Goal: Information Seeking & Learning: Learn about a topic

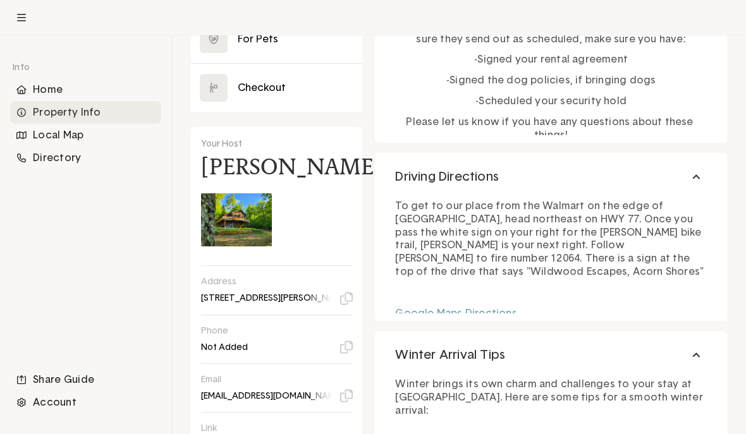
scroll to position [569, 0]
click at [271, 249] on img at bounding box center [236, 220] width 71 height 71
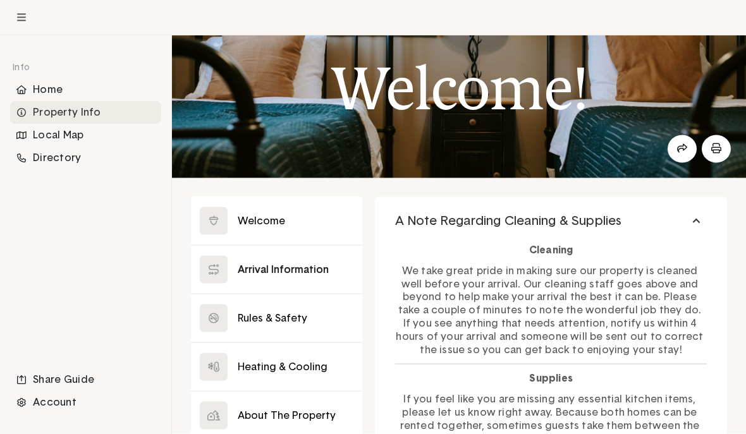
scroll to position [47, 0]
click at [312, 266] on button at bounding box center [276, 269] width 171 height 48
click at [295, 322] on button at bounding box center [276, 318] width 171 height 48
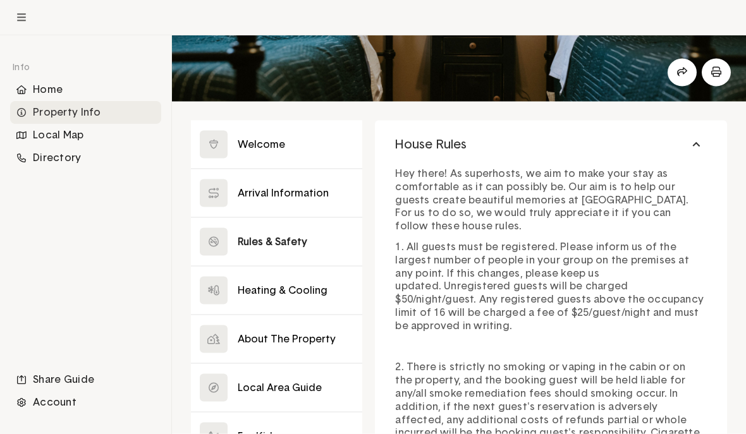
scroll to position [124, 0]
click at [276, 285] on button at bounding box center [276, 290] width 171 height 48
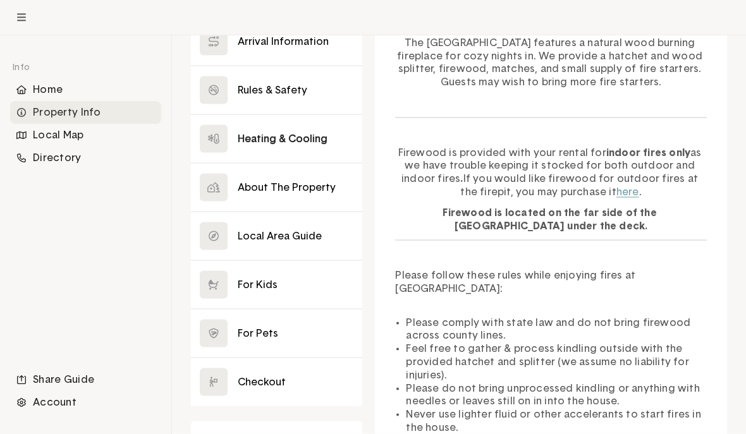
scroll to position [276, 0]
click at [304, 181] on button at bounding box center [276, 187] width 171 height 48
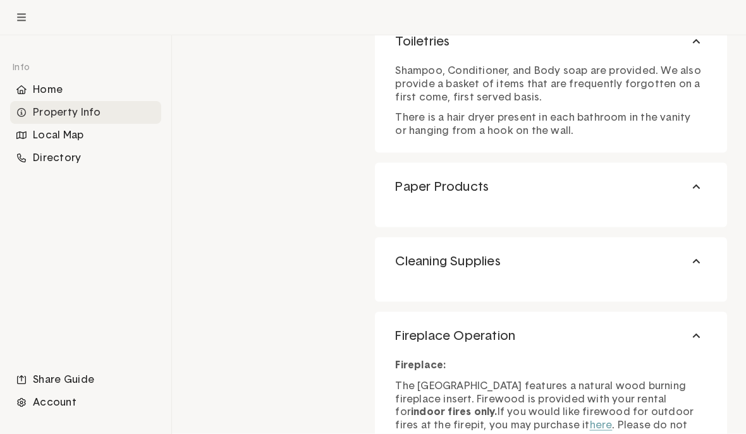
scroll to position [1933, 0]
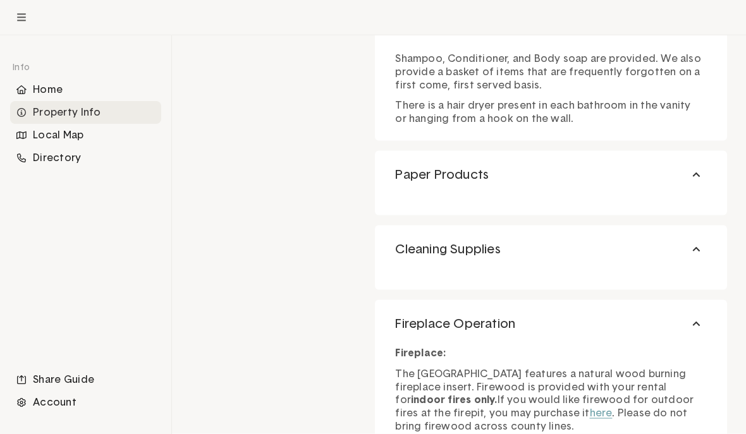
click at [704, 171] on button "Paper Products" at bounding box center [551, 175] width 352 height 48
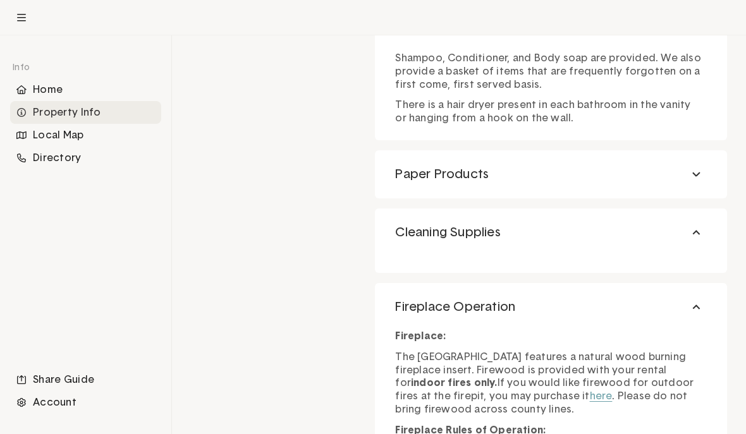
click at [693, 178] on button "Paper Products" at bounding box center [551, 174] width 352 height 48
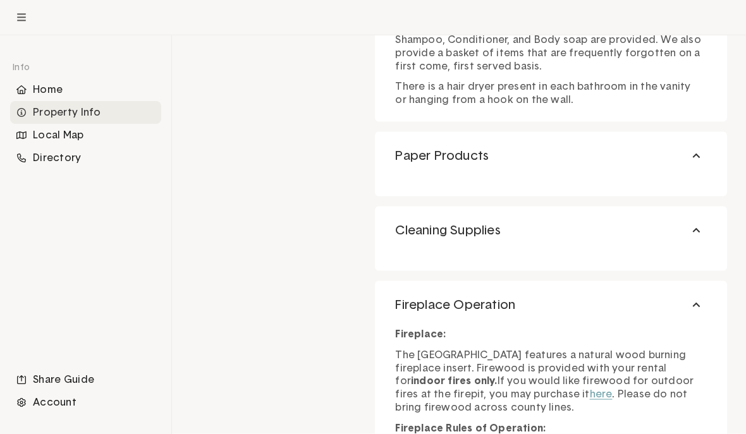
scroll to position [1952, 0]
click at [699, 229] on button "Cleaning Supplies" at bounding box center [551, 230] width 352 height 48
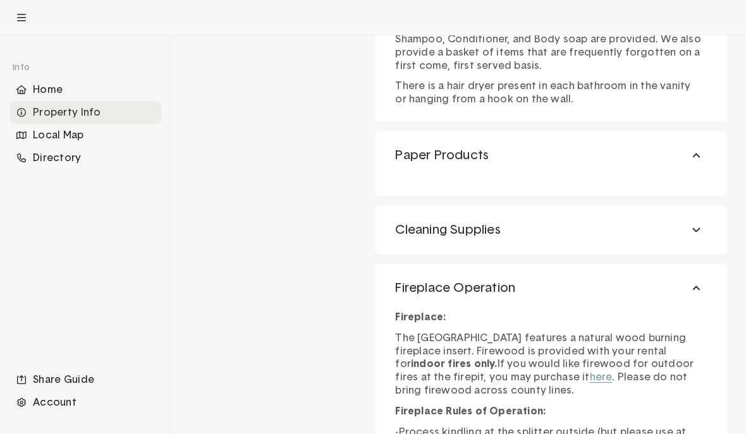
click at [696, 153] on button "Paper Products" at bounding box center [551, 155] width 352 height 48
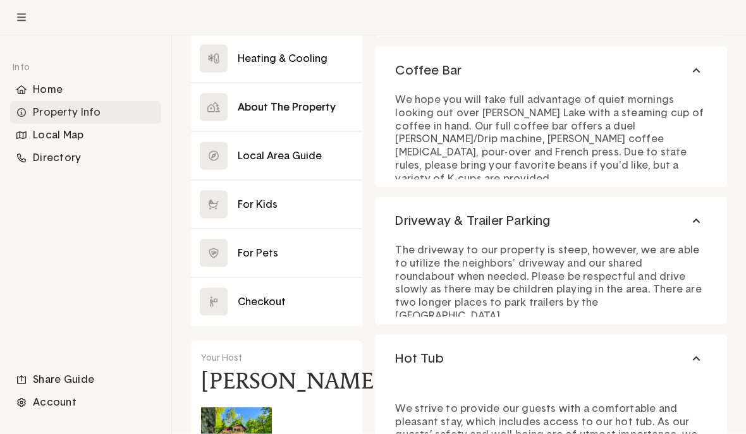
scroll to position [356, 0]
click at [272, 154] on button at bounding box center [276, 155] width 171 height 48
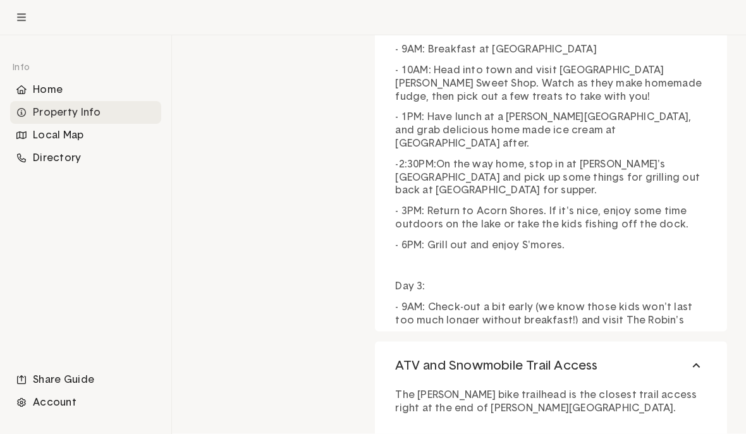
scroll to position [3927, 0]
click at [627, 341] on button "ATV and Snowmobile Trail Access" at bounding box center [551, 365] width 352 height 48
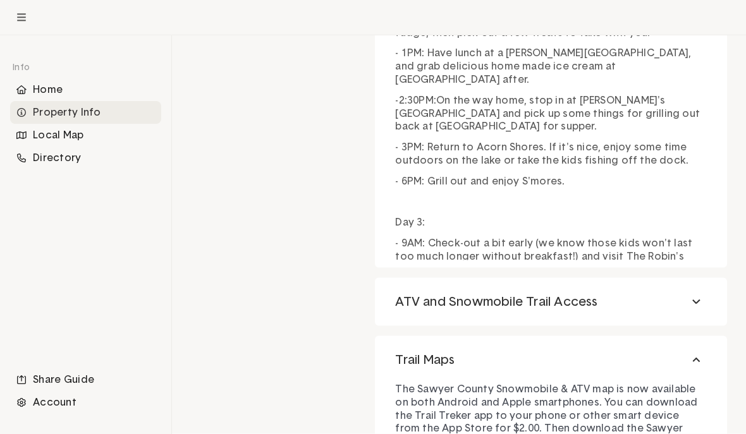
scroll to position [3992, 0]
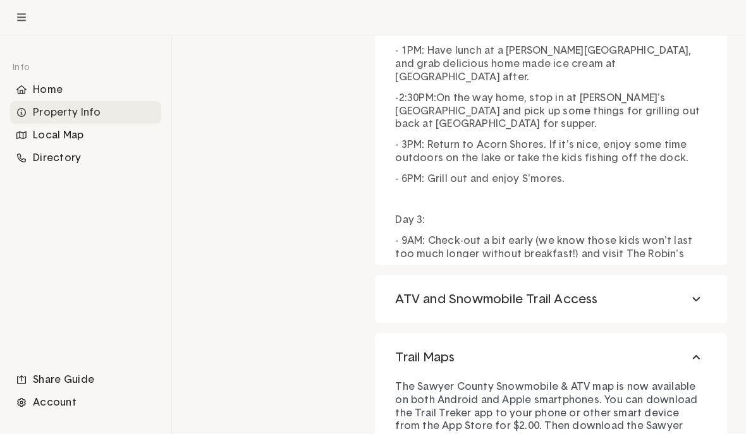
click at [630, 150] on div "Day 1: - 4PM: Check-in - 5PM: Relax and unwind at [GEOGRAPHIC_DATA], taking in …" at bounding box center [551, 44] width 312 height 460
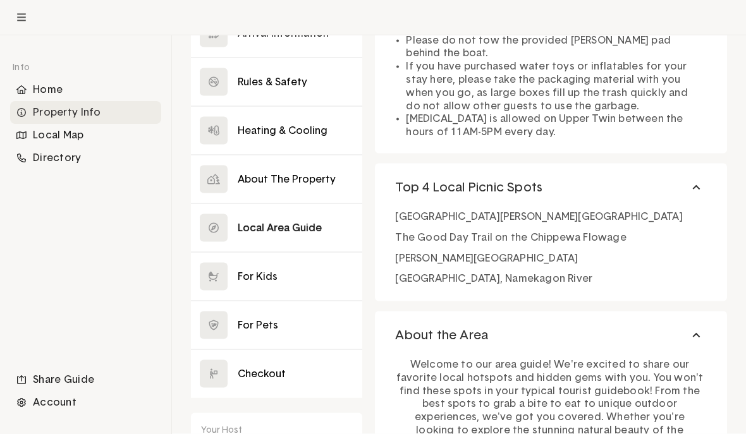
scroll to position [284, 0]
click at [271, 370] on button at bounding box center [276, 374] width 171 height 48
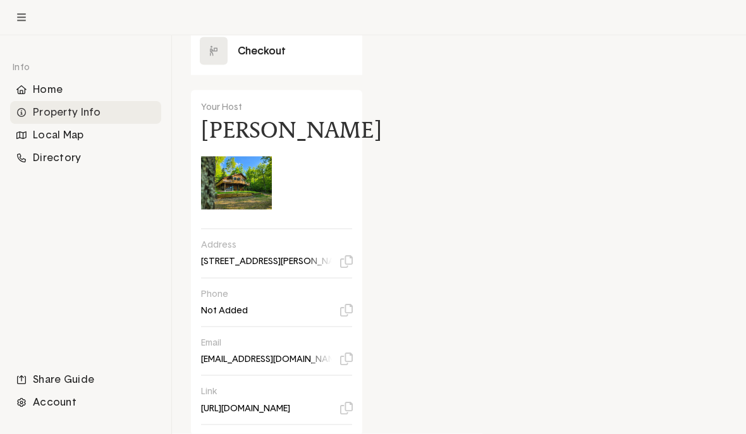
scroll to position [608, 0]
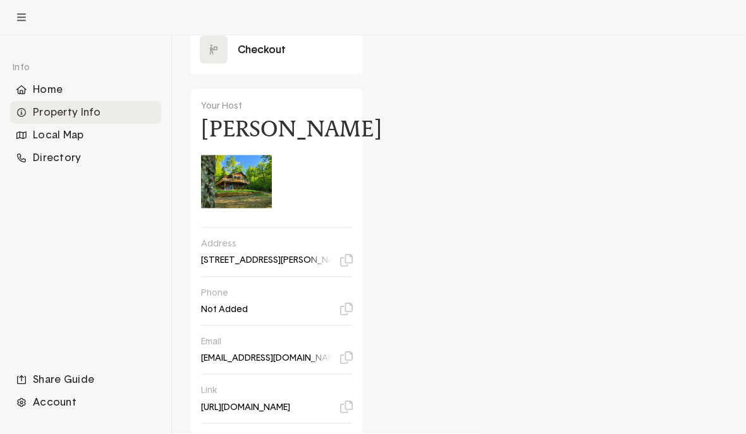
click at [286, 266] on p "[STREET_ADDRESS][PERSON_NAME][PERSON_NAME]" at bounding box center [276, 260] width 151 height 11
click at [303, 250] on p "Address" at bounding box center [272, 243] width 142 height 11
click at [329, 266] on div "Address [STREET_ADDRESS][PERSON_NAME][PERSON_NAME]" at bounding box center [276, 252] width 151 height 28
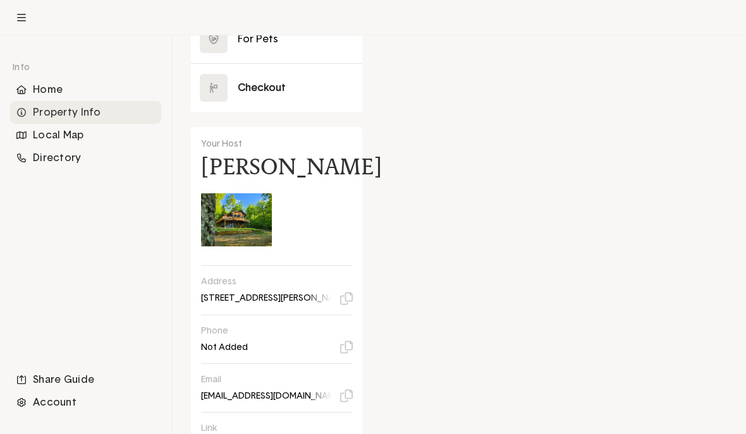
scroll to position [569, 0]
click at [59, 92] on div "Home" at bounding box center [85, 89] width 151 height 23
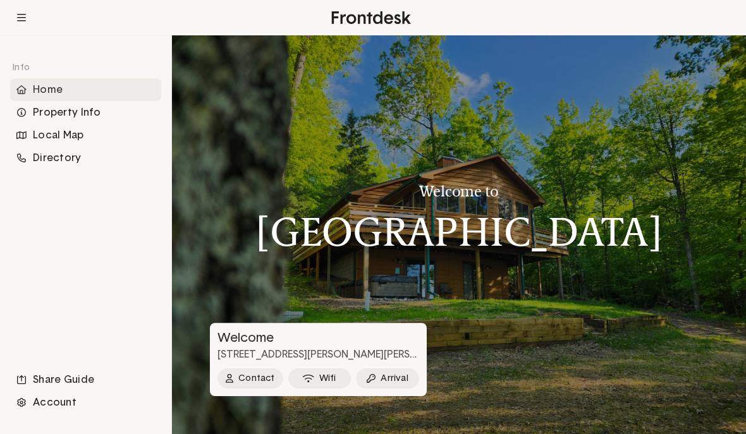
scroll to position [56, 0]
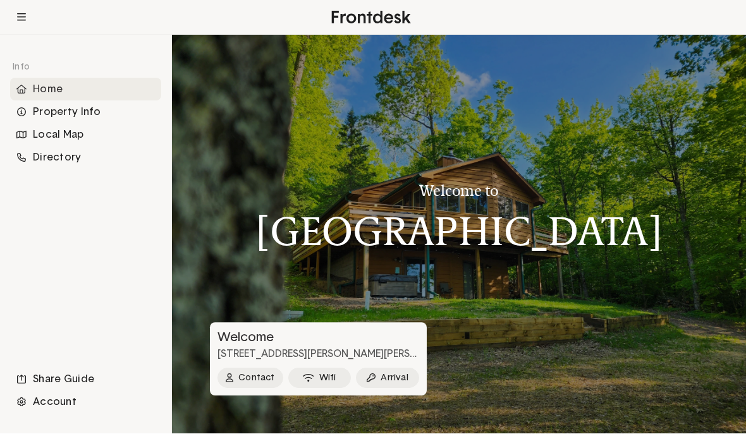
click at [529, 210] on h1 "[GEOGRAPHIC_DATA]" at bounding box center [459, 232] width 407 height 44
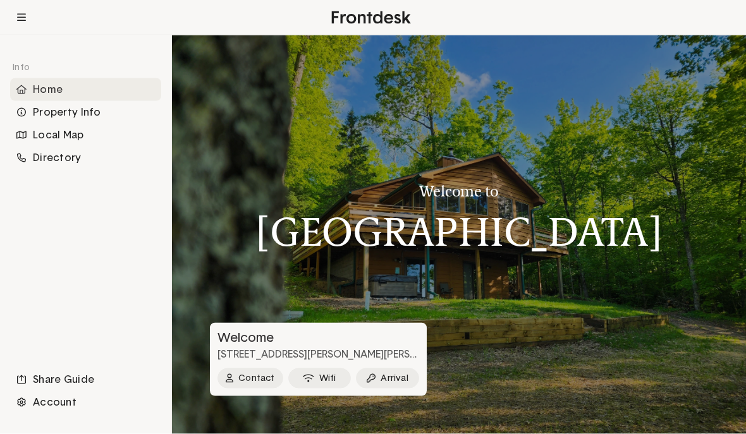
scroll to position [0, 0]
click at [76, 135] on div "Local Map" at bounding box center [85, 135] width 151 height 23
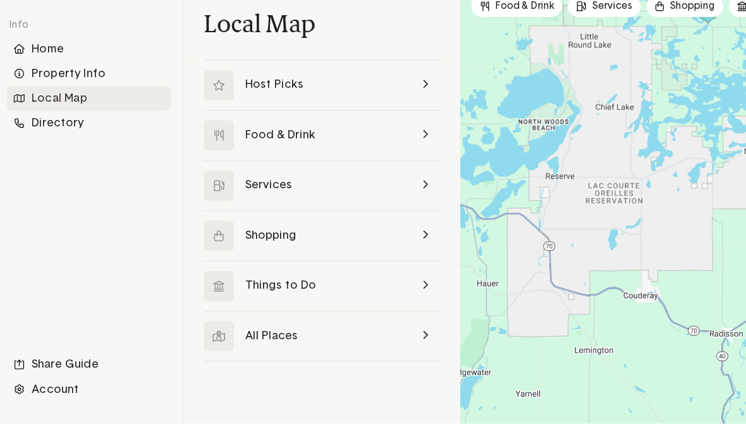
scroll to position [56, 0]
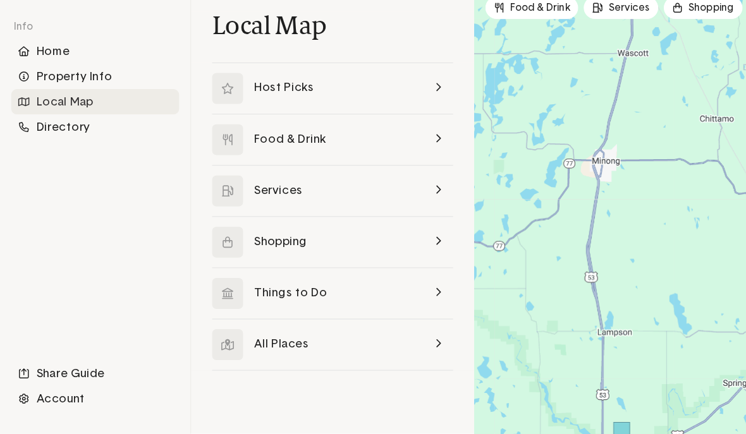
click at [500, 103] on div at bounding box center [600, 234] width 346 height 399
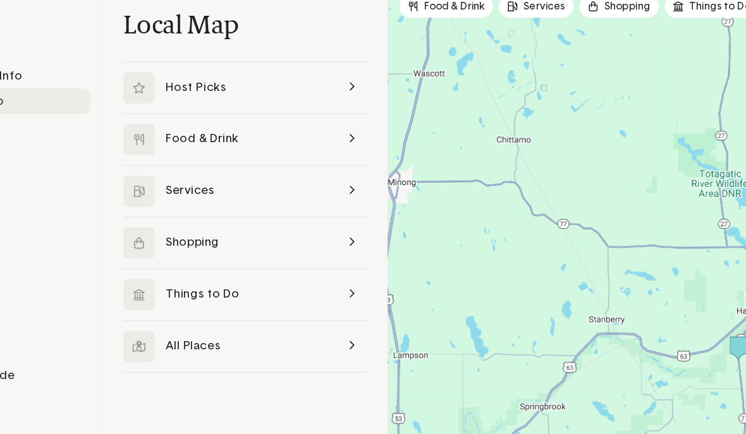
click at [315, 239] on link at bounding box center [299, 262] width 217 height 46
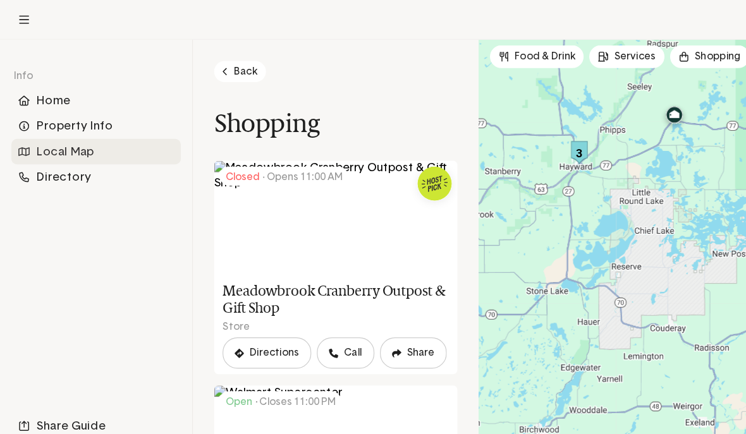
click at [214, 66] on link "Back" at bounding box center [214, 63] width 46 height 19
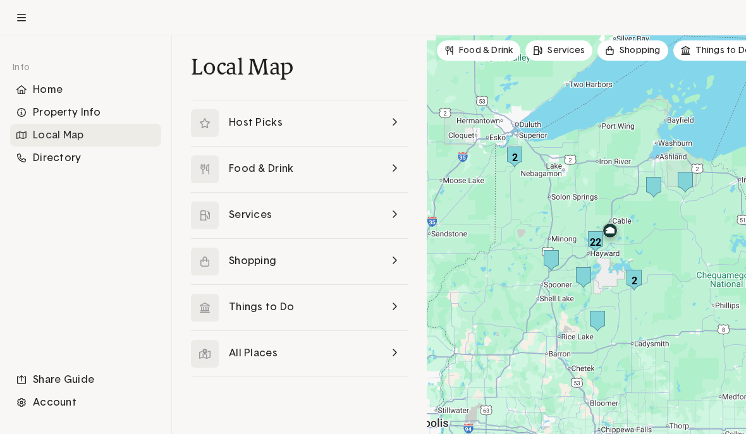
click at [395, 168] on link at bounding box center [299, 170] width 217 height 46
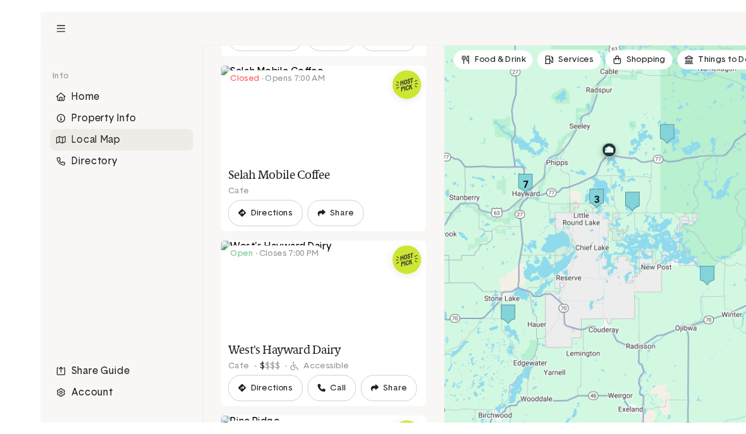
scroll to position [32, 0]
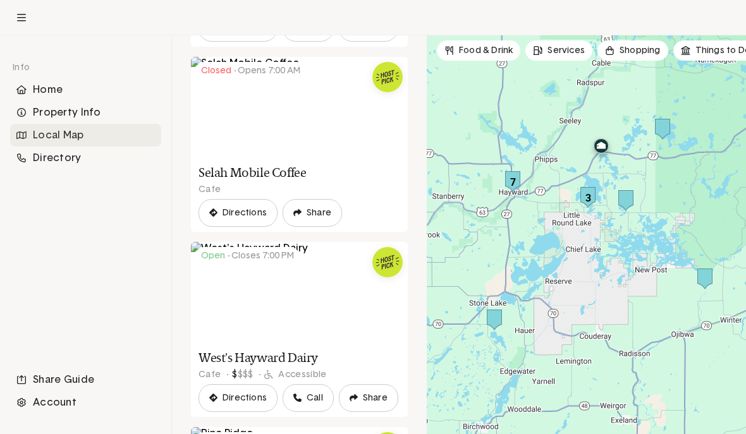
click at [353, 127] on link at bounding box center [299, 144] width 217 height 175
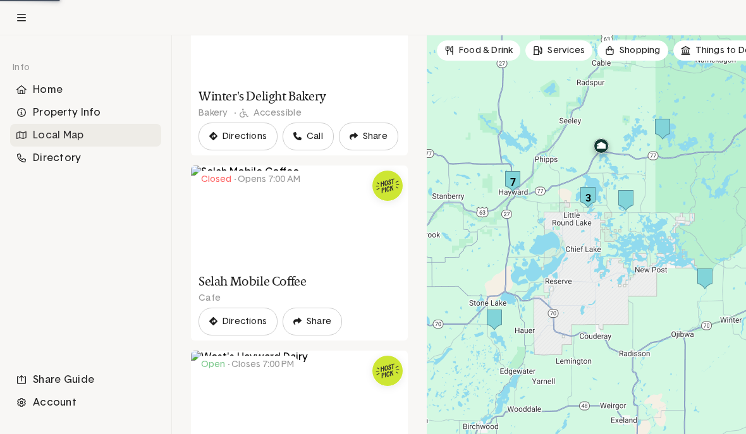
scroll to position [517, 0]
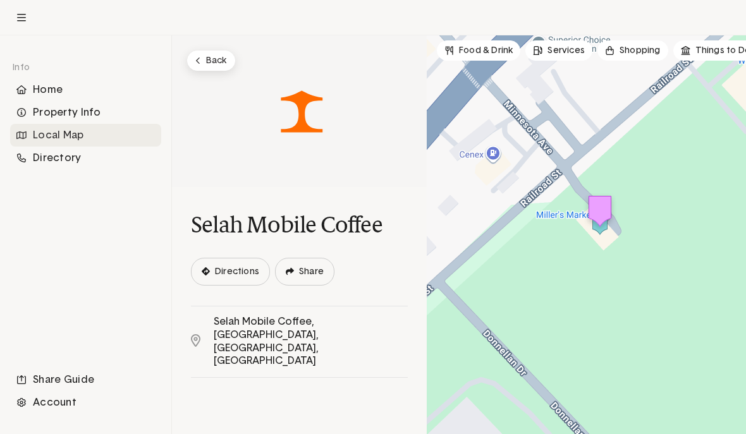
click at [209, 61] on button "Back" at bounding box center [211, 61] width 48 height 20
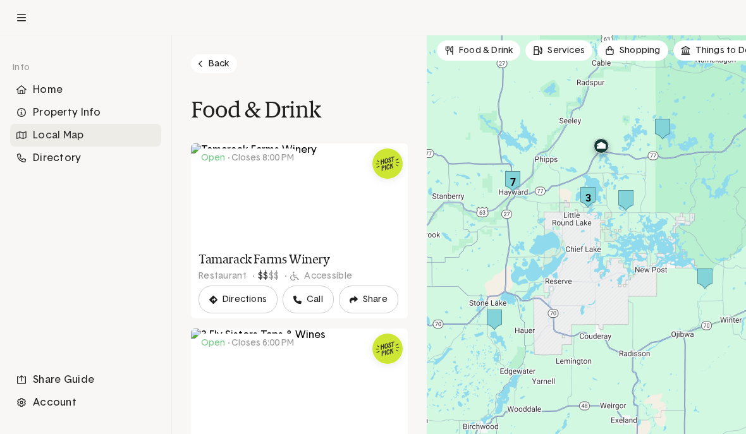
click at [223, 68] on link "Back" at bounding box center [214, 63] width 46 height 19
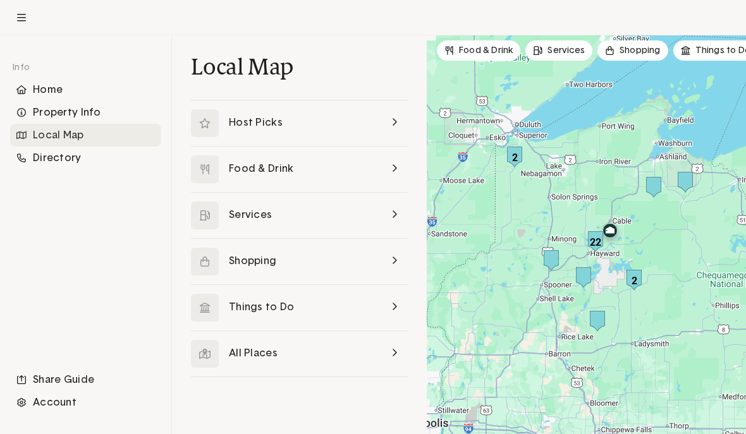
click at [402, 302] on link at bounding box center [299, 308] width 217 height 46
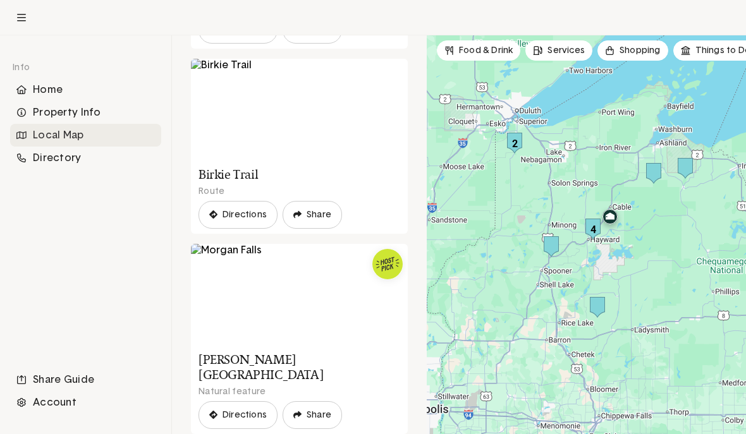
scroll to position [824, 0]
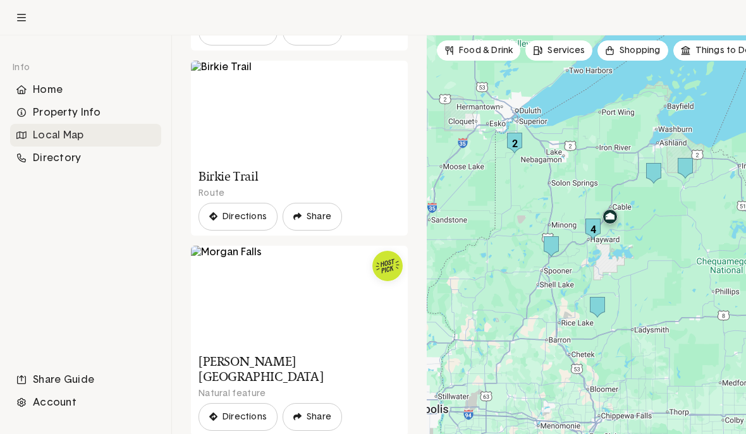
click at [37, 91] on div "Home" at bounding box center [85, 89] width 151 height 23
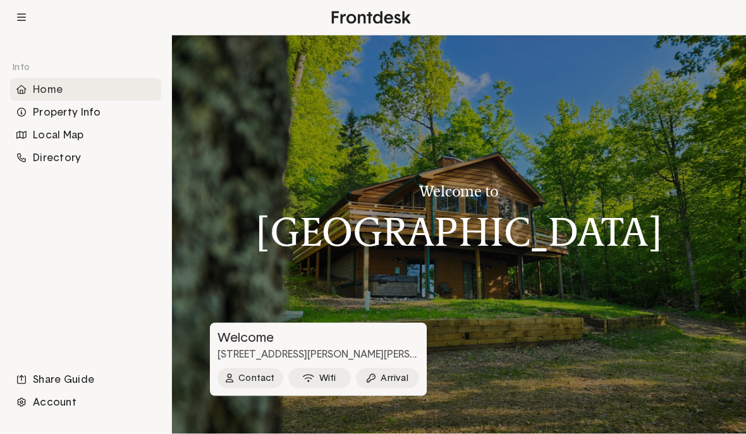
click at [102, 89] on div "Home" at bounding box center [85, 89] width 151 height 23
